Goal: Task Accomplishment & Management: Complete application form

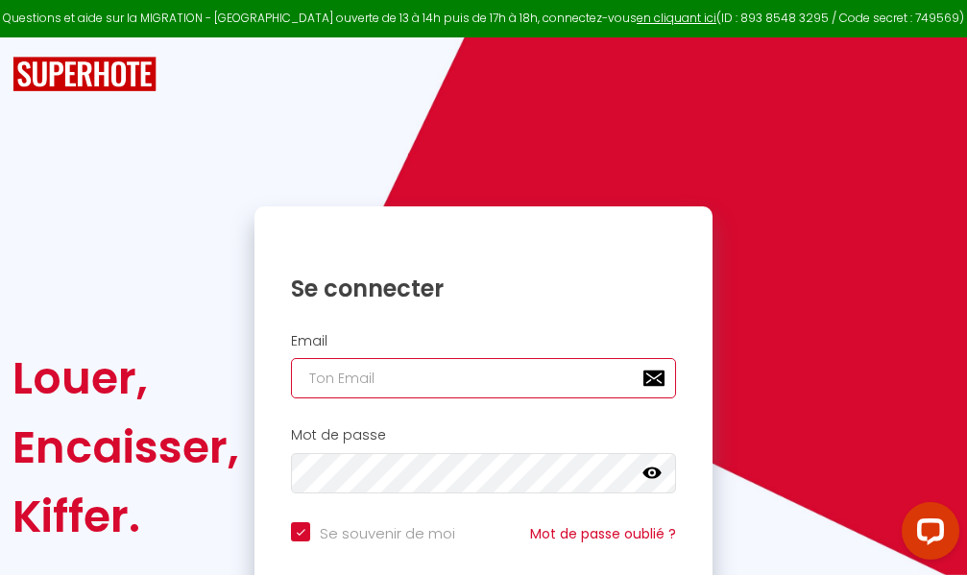
click at [472, 386] on input "email" at bounding box center [483, 378] width 385 height 40
type input "m"
checkbox input "true"
type input "ma"
checkbox input "true"
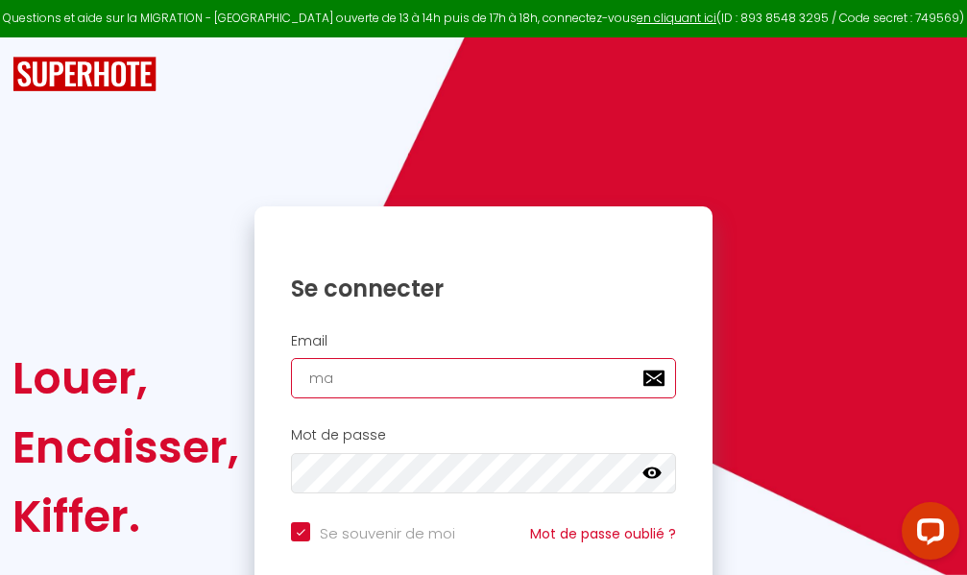
type input "mar"
checkbox input "true"
type input "marc"
checkbox input "true"
type input "marcd"
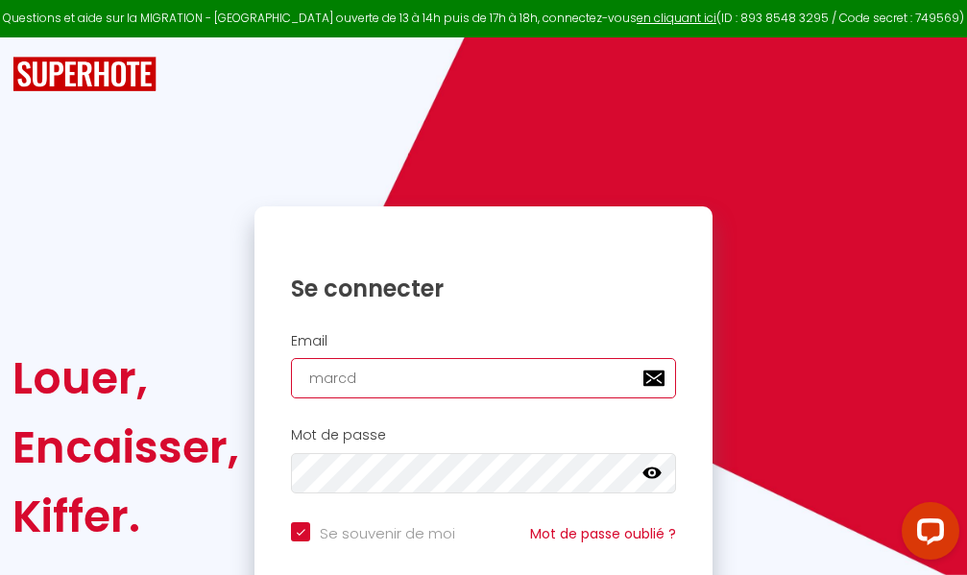
checkbox input "true"
type input "marcdp"
checkbox input "true"
type input "marcdpo"
checkbox input "true"
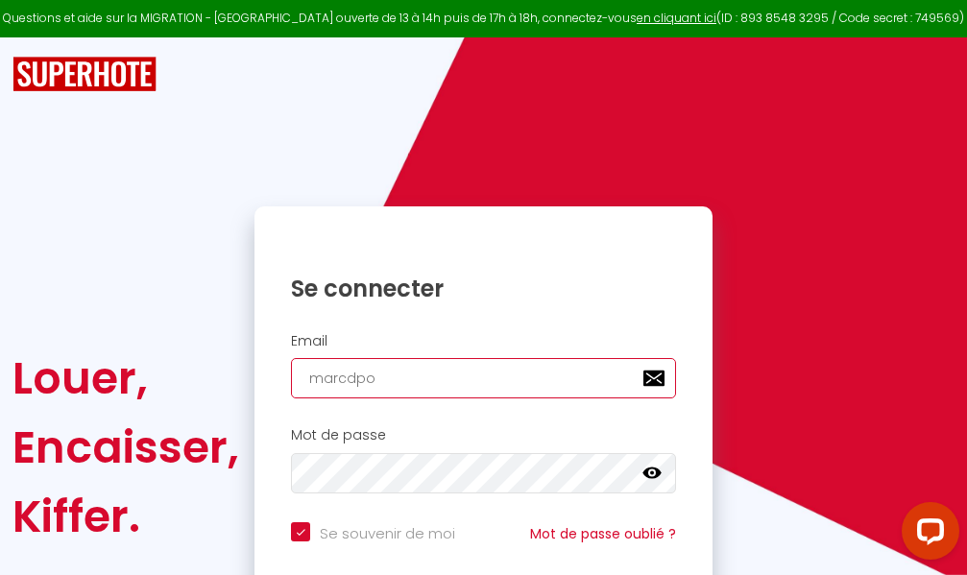
type input "marcdpoz"
checkbox input "true"
type input "marcdpoz."
checkbox input "true"
type input "marcdpoz.l"
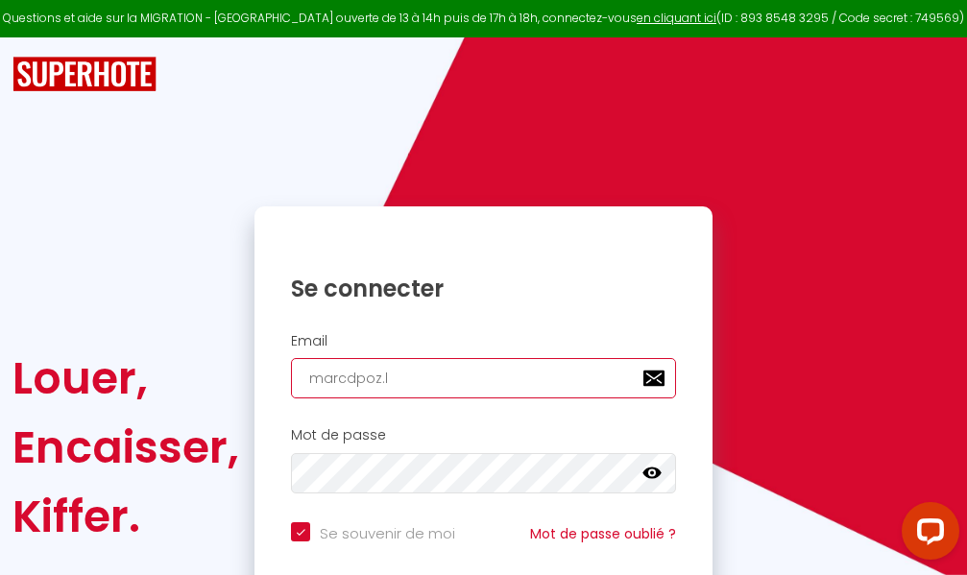
checkbox input "true"
type input "marcdpoz.lo"
checkbox input "true"
type input "marcdpoz.loc"
checkbox input "true"
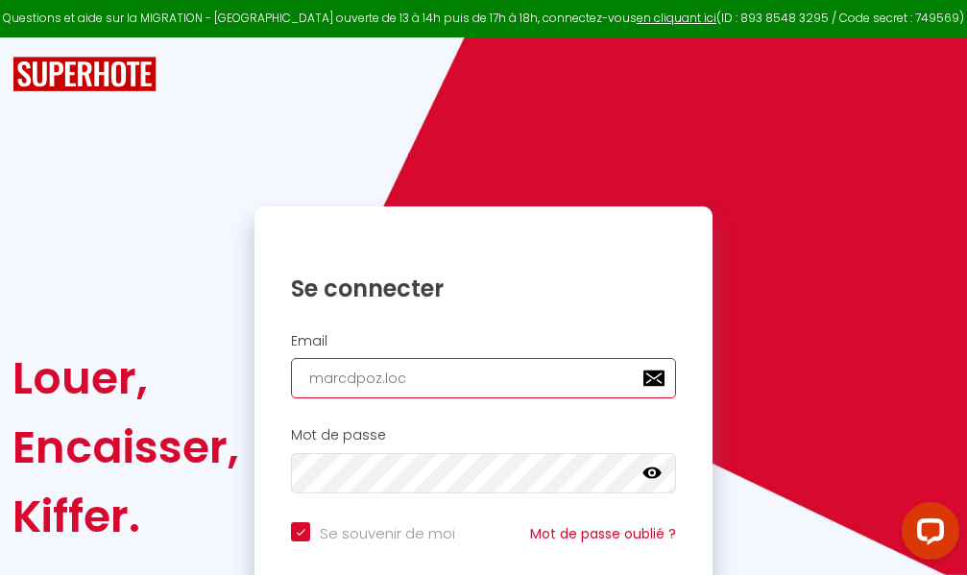
type input "marcdpoz.loca"
checkbox input "true"
type input "marcdpoz.locat"
checkbox input "true"
type input "marcdpoz.locati"
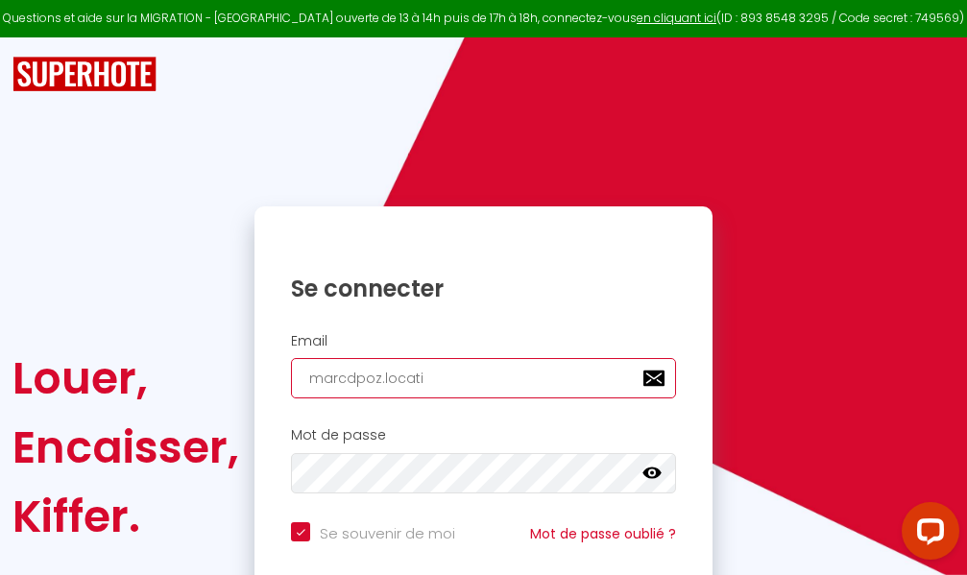
checkbox input "true"
type input "marcdpoz.locatio"
checkbox input "true"
type input "marcdpoz.location"
checkbox input "true"
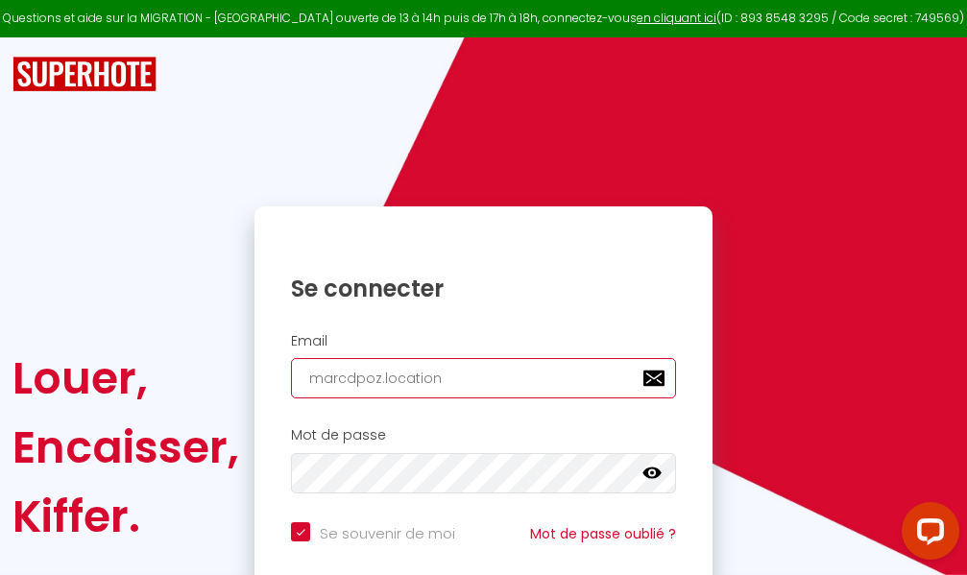
type input "marcdpoz.location@"
checkbox input "true"
type input "marcdpoz.location@g"
checkbox input "true"
type input "marcdpoz.location@gm"
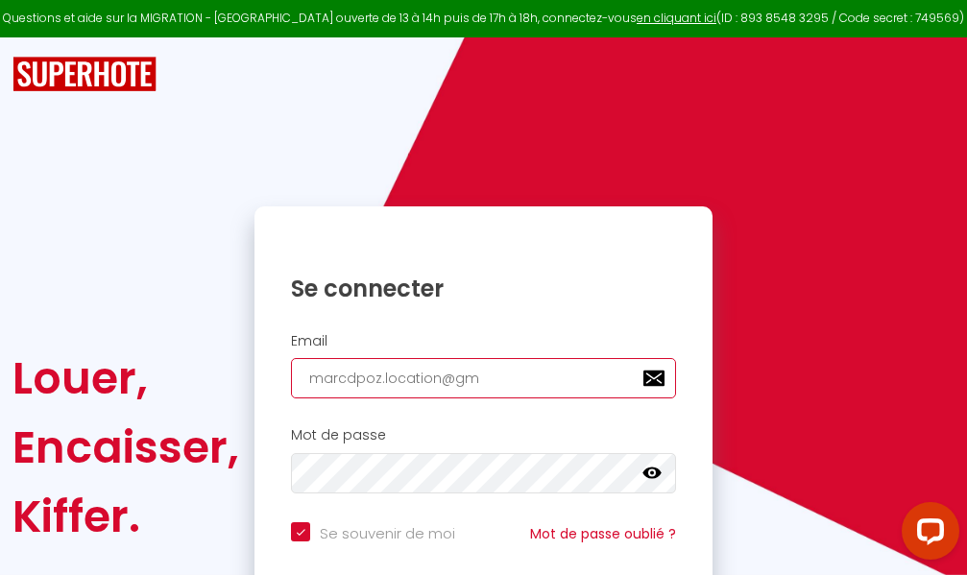
checkbox input "true"
type input "marcdpoz.location@gma"
checkbox input "true"
type input "marcdpoz.location@gmai"
checkbox input "true"
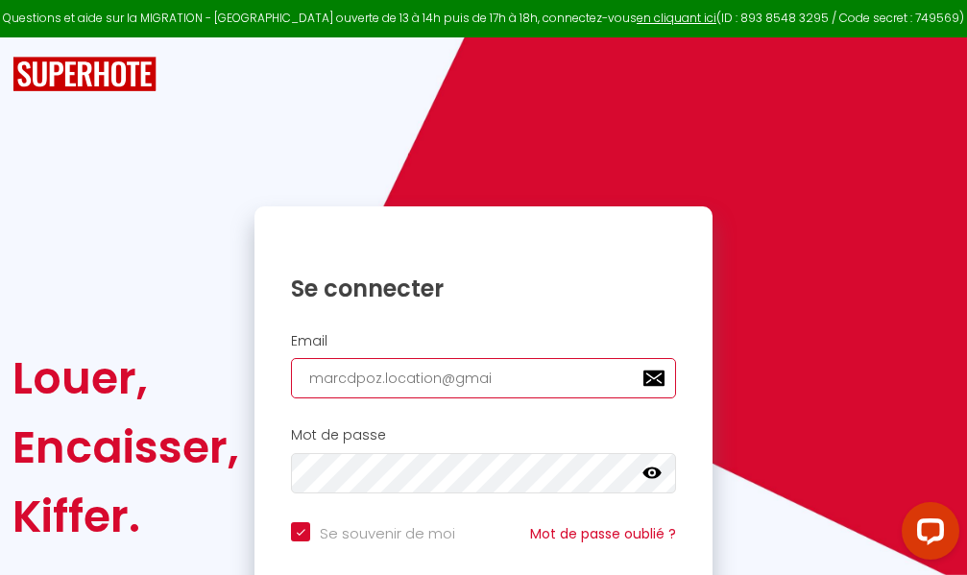
type input "[EMAIL_ADDRESS]"
checkbox input "true"
type input "[EMAIL_ADDRESS]."
checkbox input "true"
type input "marcdpoz.location@gmail.c"
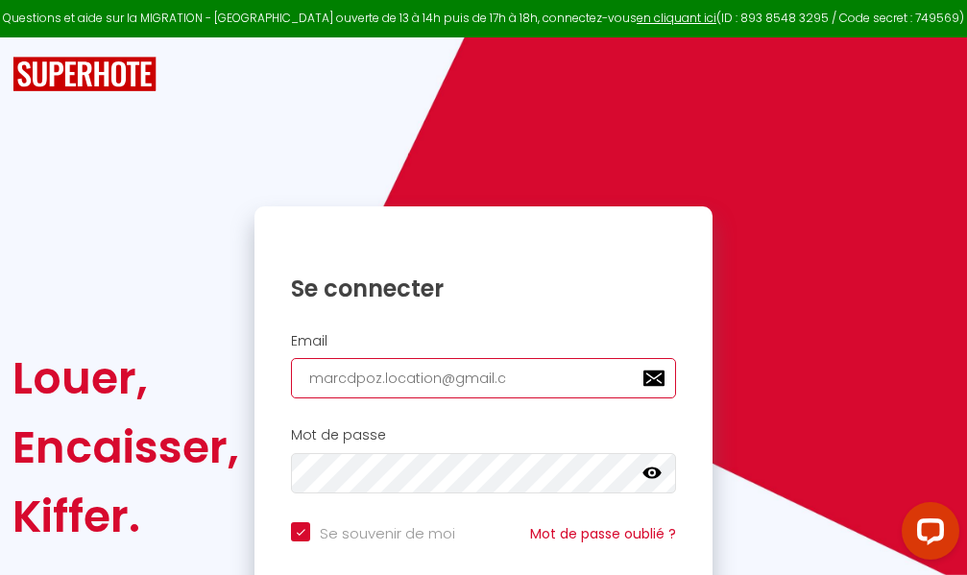
checkbox input "true"
type input "[EMAIL_ADDRESS][DOMAIN_NAME]"
checkbox input "true"
type input "[EMAIL_ADDRESS][DOMAIN_NAME]"
checkbox input "true"
